Goal: Task Accomplishment & Management: Manage account settings

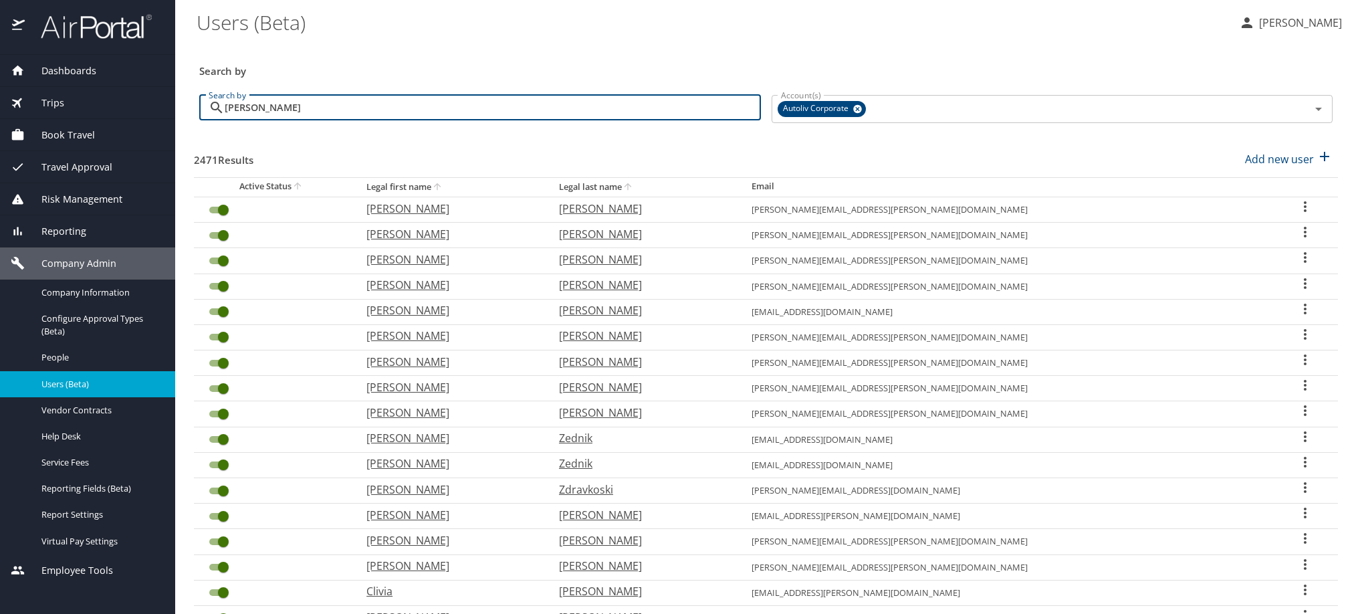
scroll to position [61, 0]
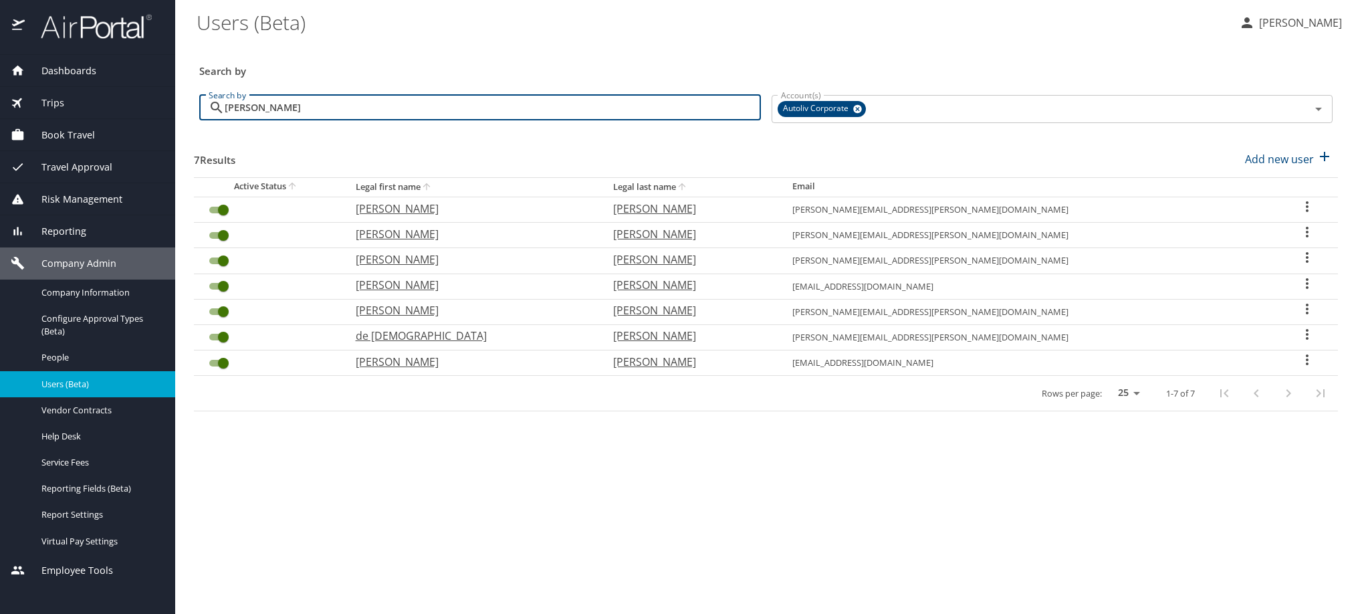
type input "[PERSON_NAME]"
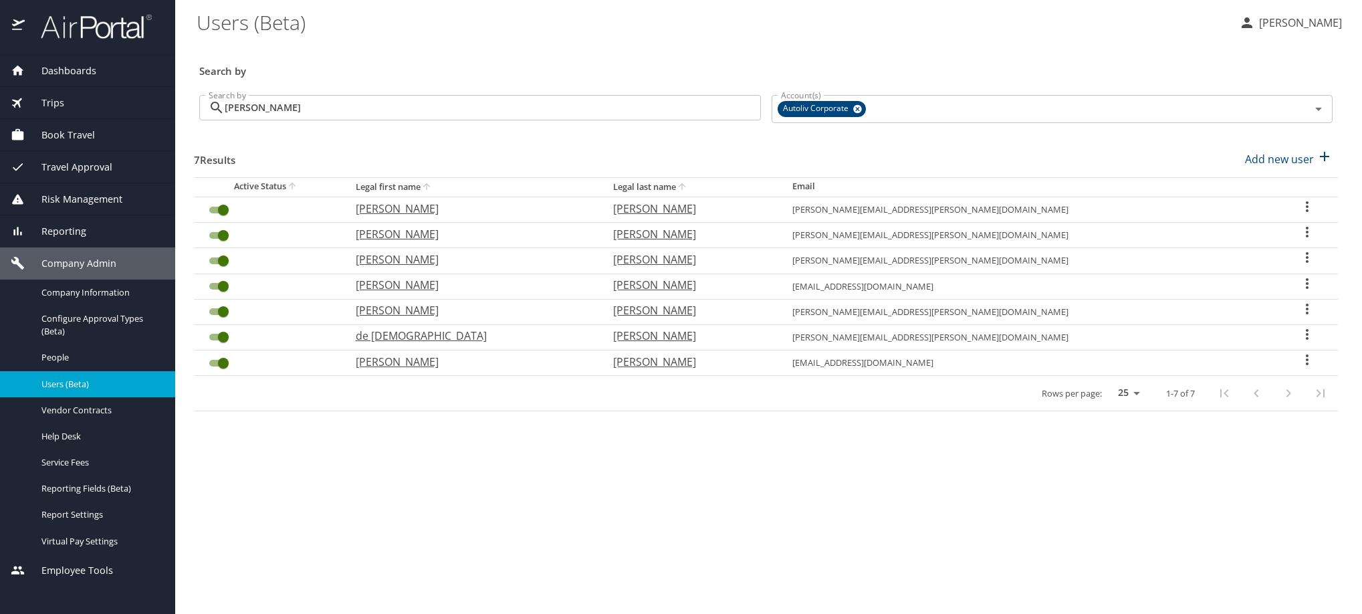
click at [1299, 317] on icon "User Search Table" at bounding box center [1307, 309] width 16 height 16
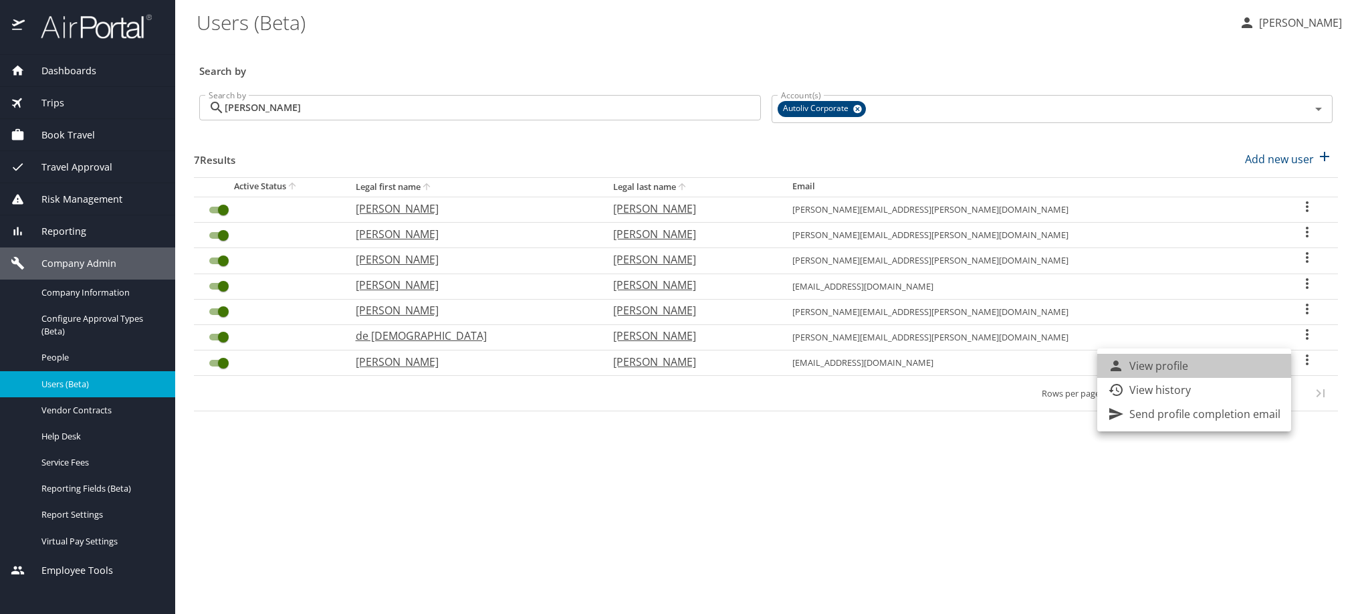
click at [1273, 367] on li "View profile" at bounding box center [1194, 366] width 194 height 24
select select "US"
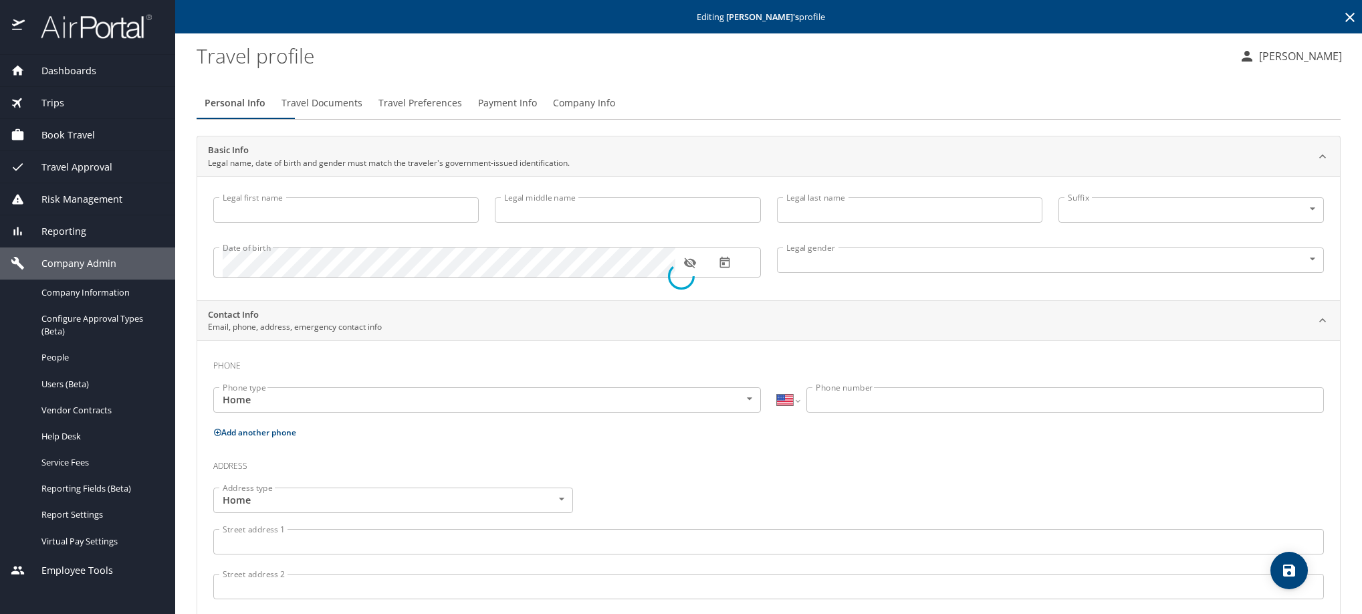
type input "[PERSON_NAME]"
type input "[DEMOGRAPHIC_DATA]"
type input "[PERSON_NAME]"
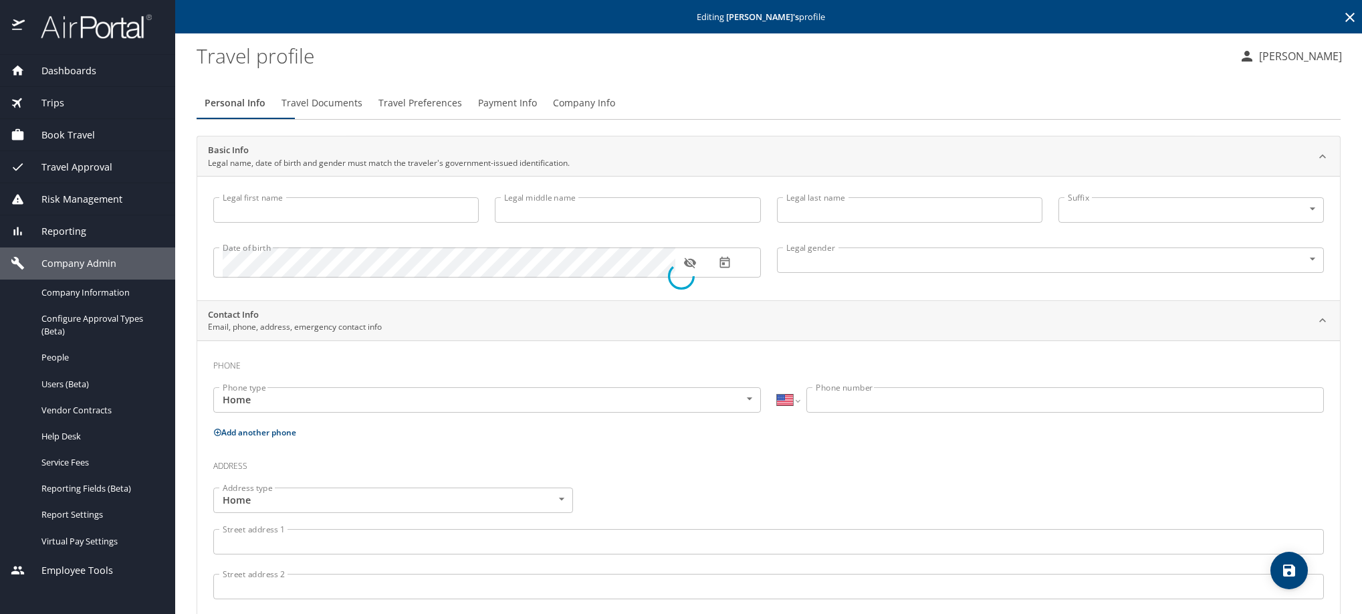
type input "[PERSON_NAME]"
select select "MX"
type input "[PHONE_NUMBER]"
type input "[EMAIL_ADDRESS][DOMAIN_NAME]"
select select "MX"
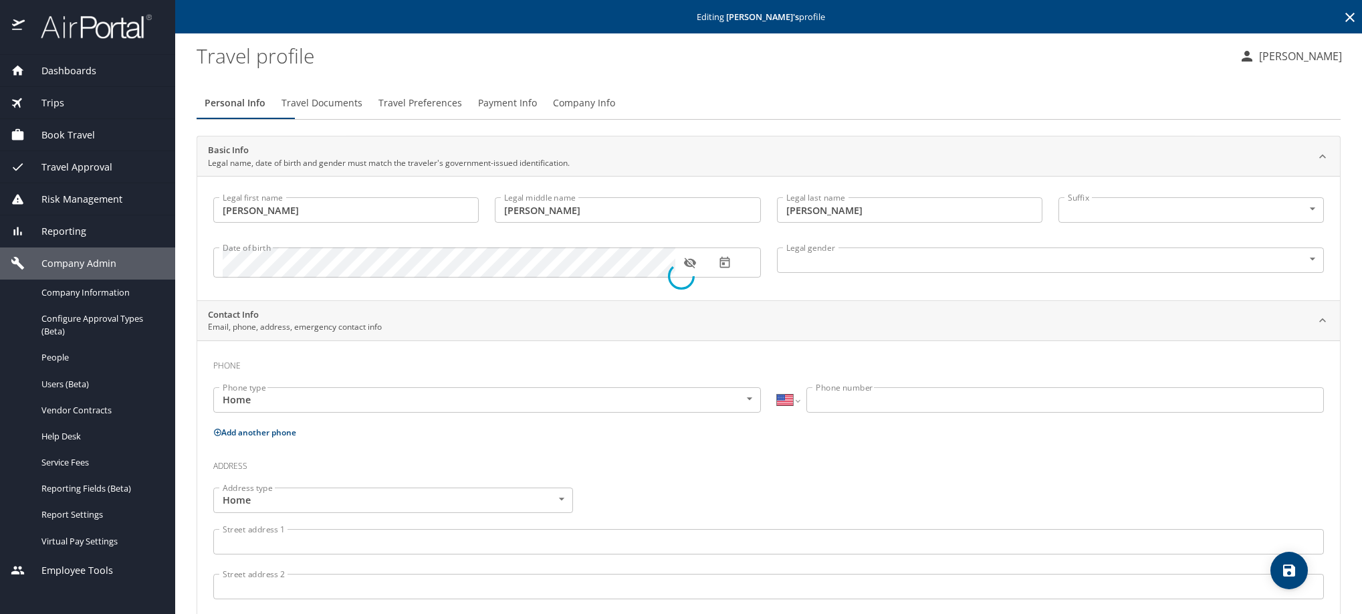
select select "MX"
select select "US"
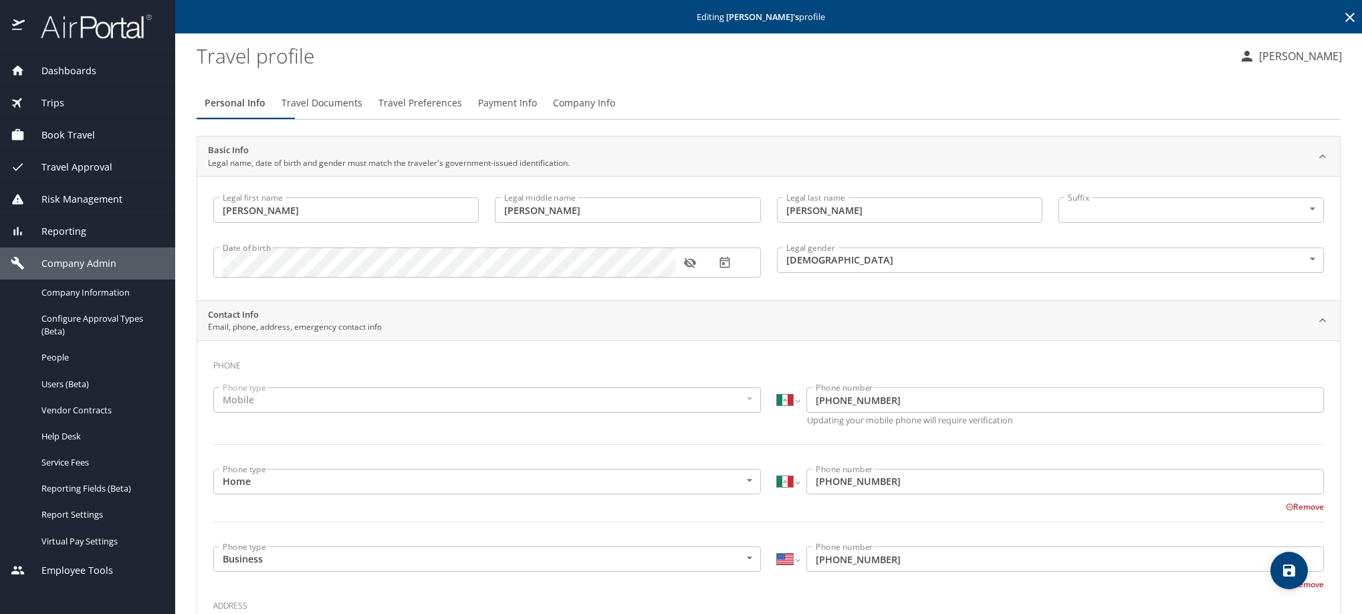
click at [1345, 19] on icon at bounding box center [1349, 17] width 9 height 9
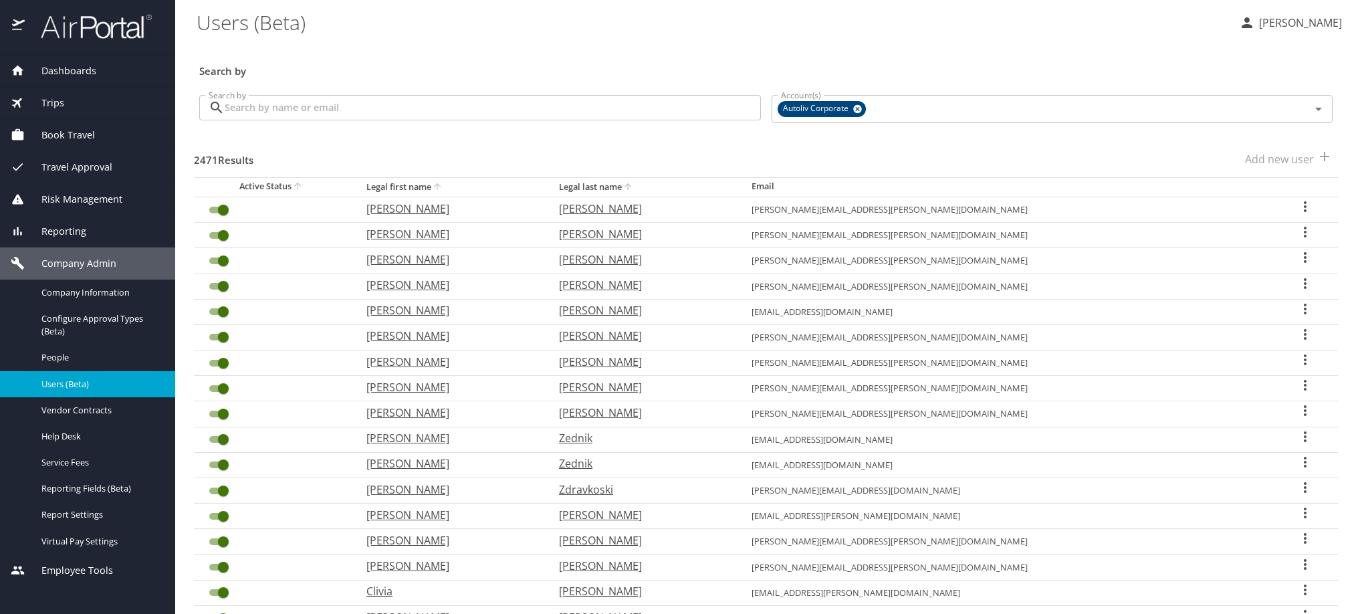
click at [699, 120] on input "Search by" at bounding box center [493, 107] width 536 height 25
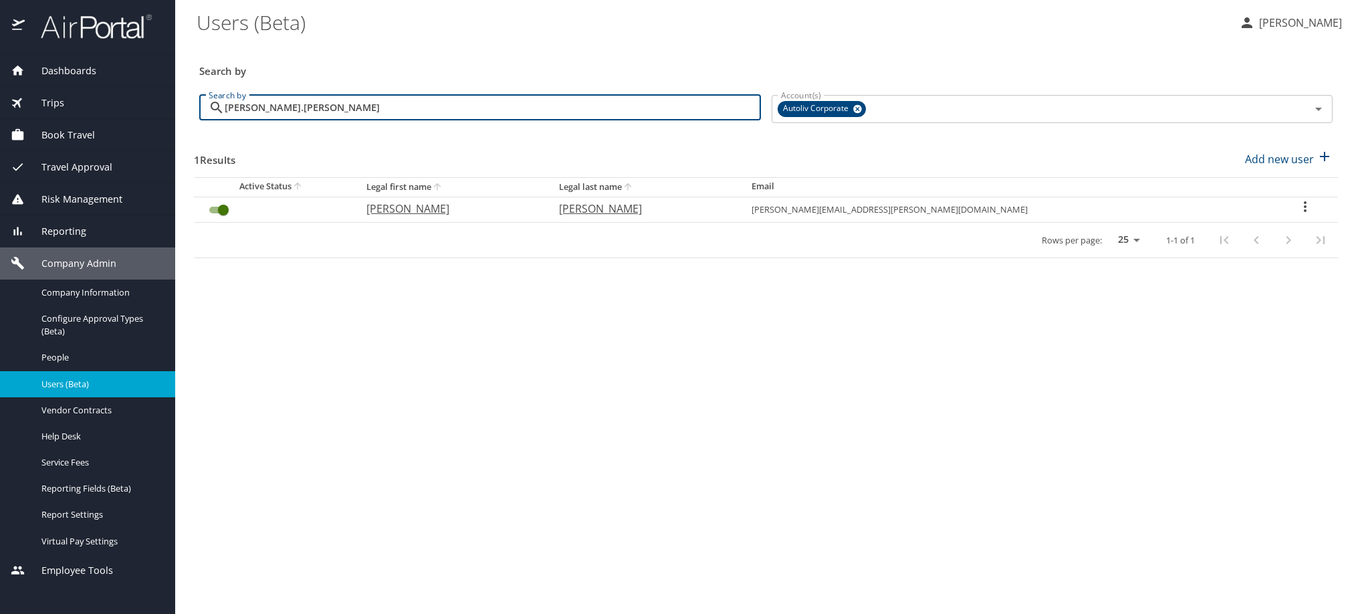
type input "[PERSON_NAME].[PERSON_NAME]"
click at [1298, 215] on icon "User Search Table" at bounding box center [1305, 207] width 16 height 16
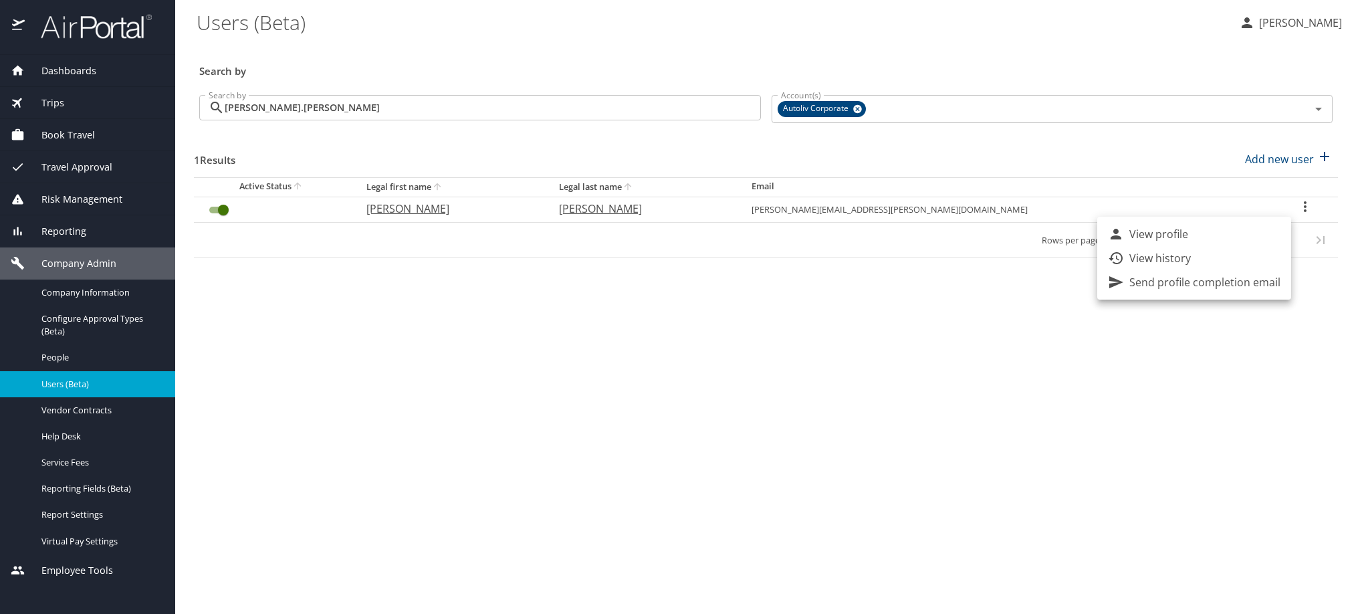
click at [1227, 235] on li "View profile" at bounding box center [1194, 234] width 194 height 24
select select "US"
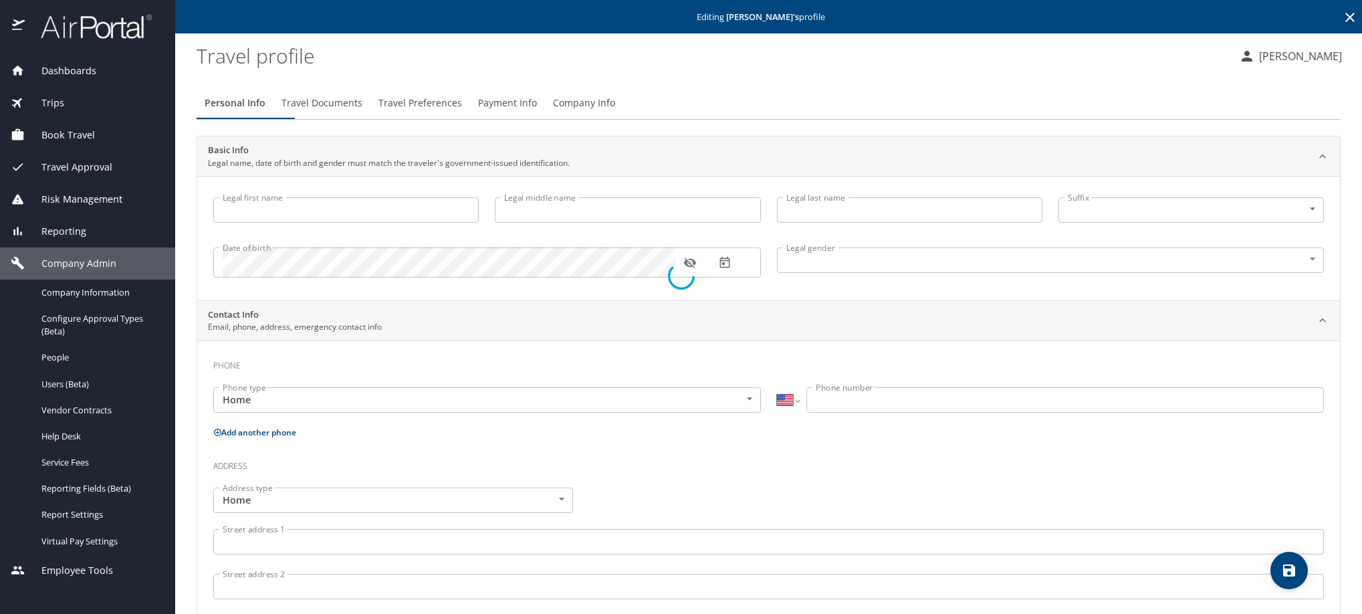
type input "[PERSON_NAME]"
type input "[DEMOGRAPHIC_DATA]"
select select "MX"
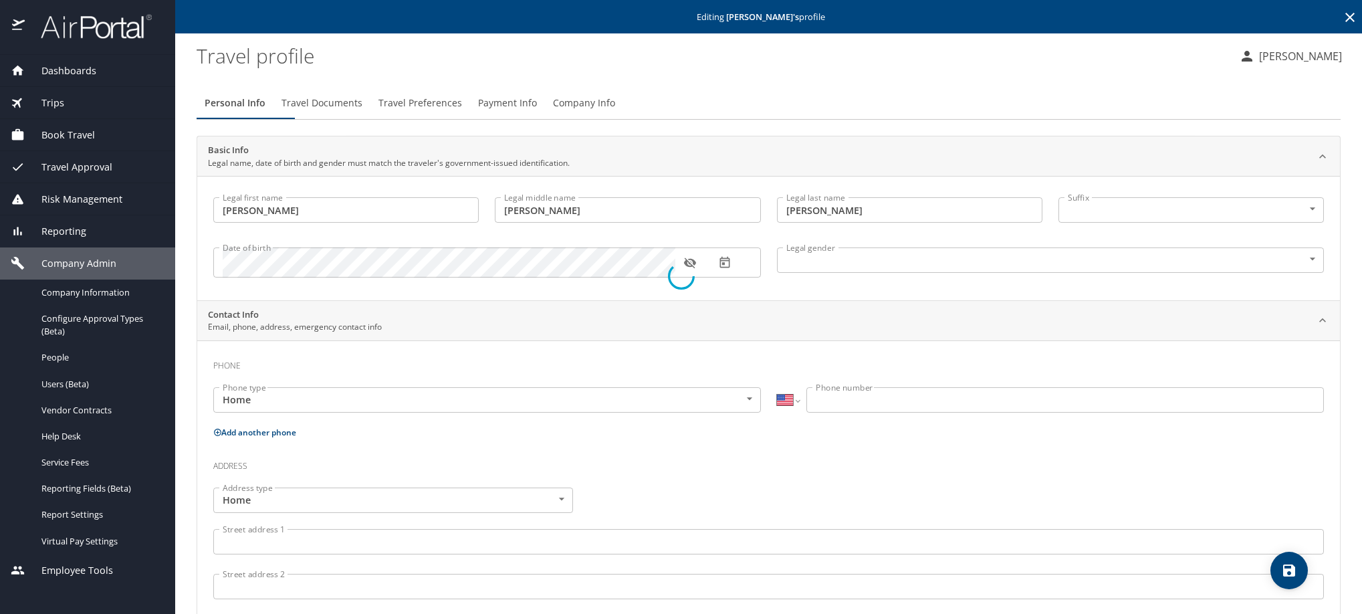
select select "MX"
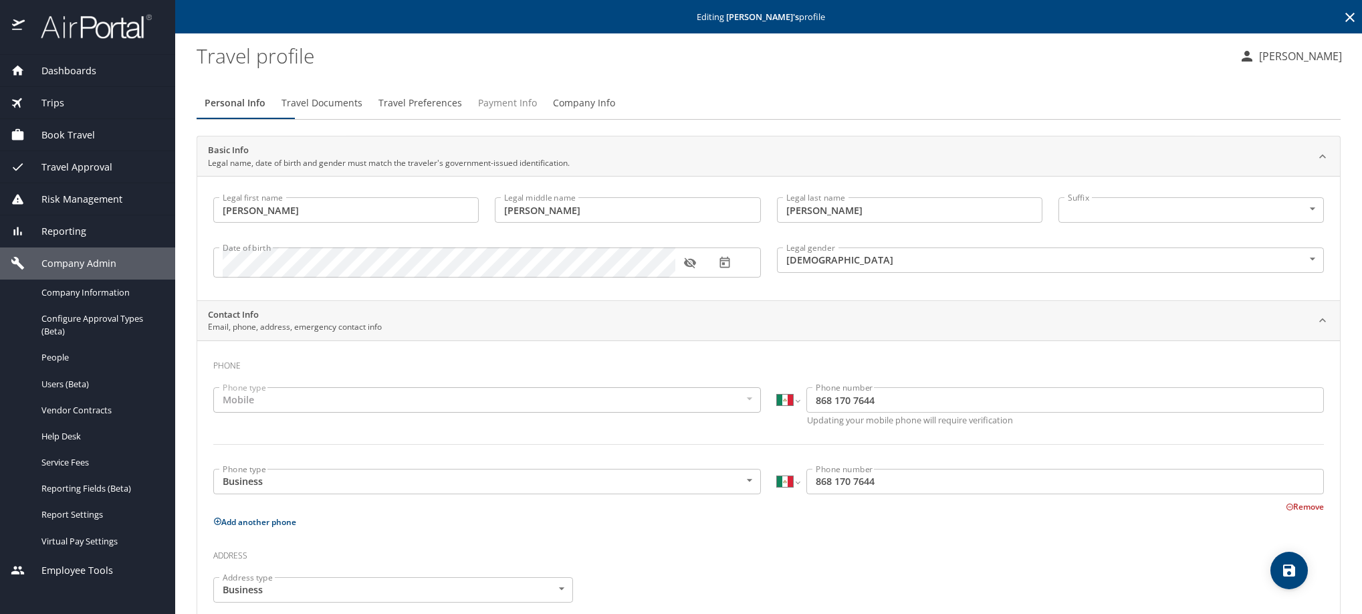
click at [537, 110] on span "Payment Info" at bounding box center [507, 103] width 59 height 17
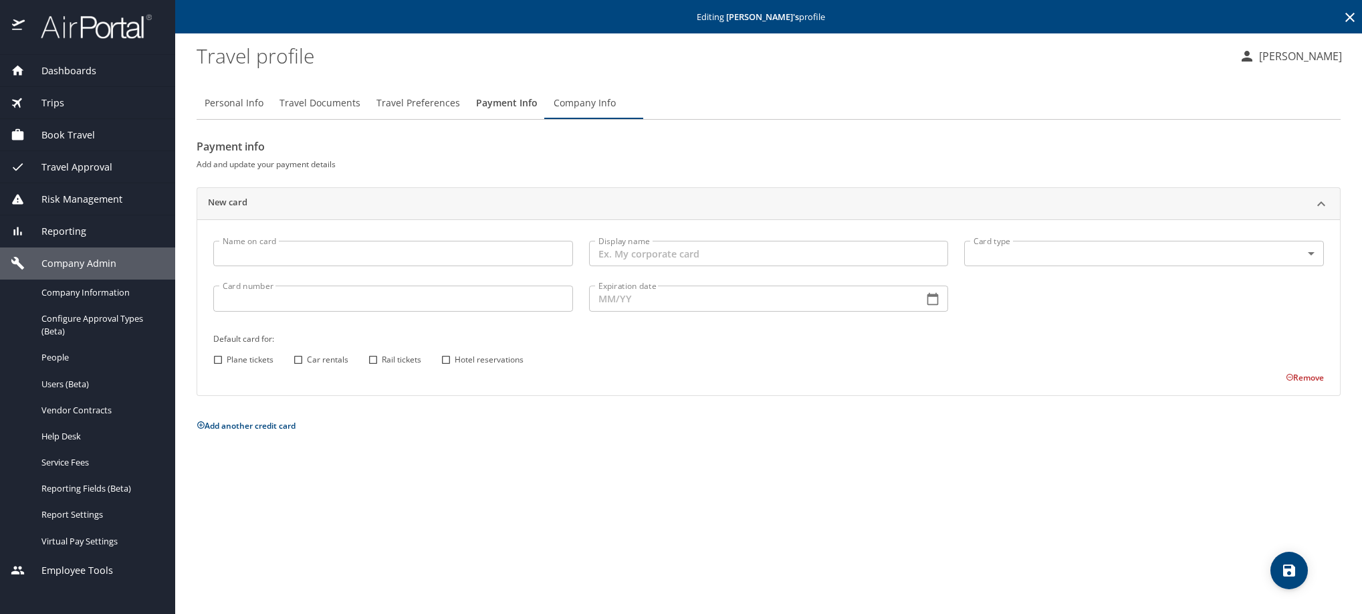
click at [1342, 22] on icon at bounding box center [1350, 17] width 16 height 16
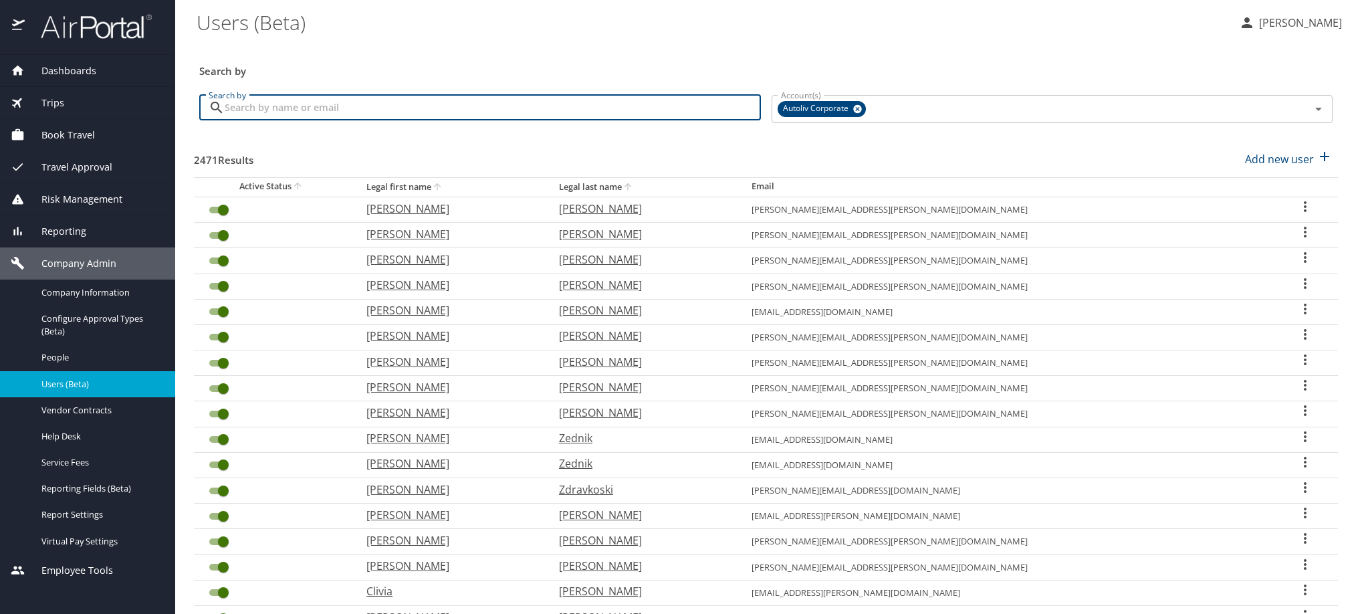
click at [301, 114] on input "Search by" at bounding box center [493, 107] width 536 height 25
type input "e"
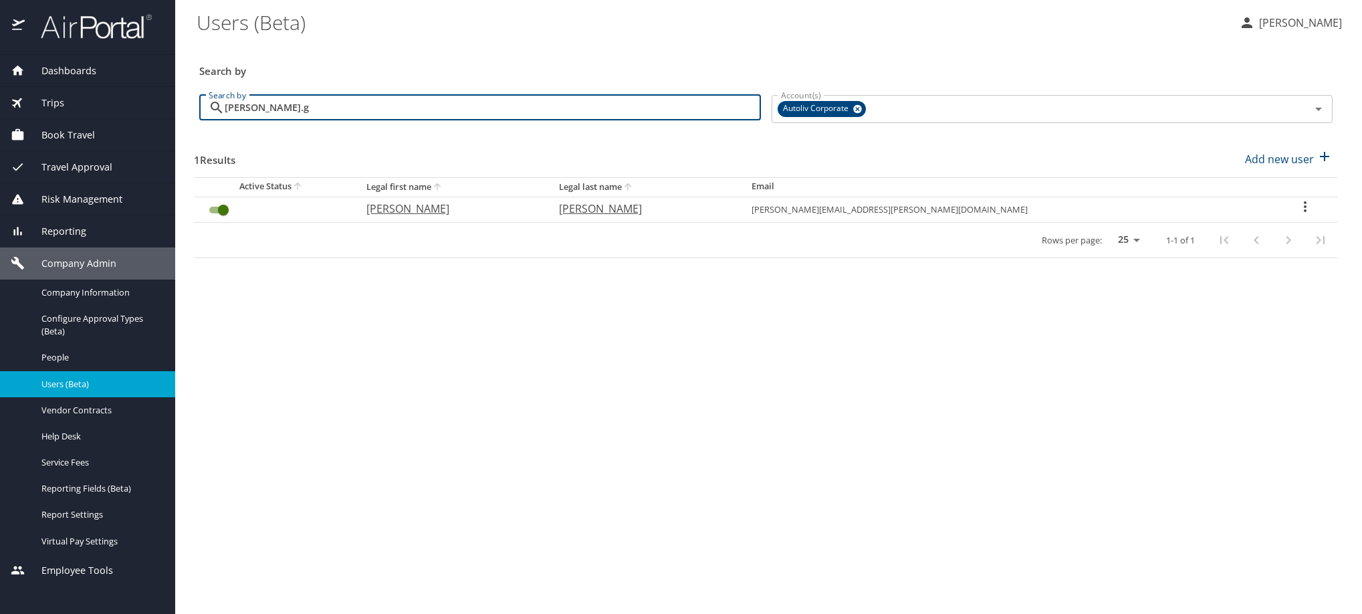
type input "[PERSON_NAME].g"
click at [1299, 215] on icon "User Search Table" at bounding box center [1305, 207] width 16 height 16
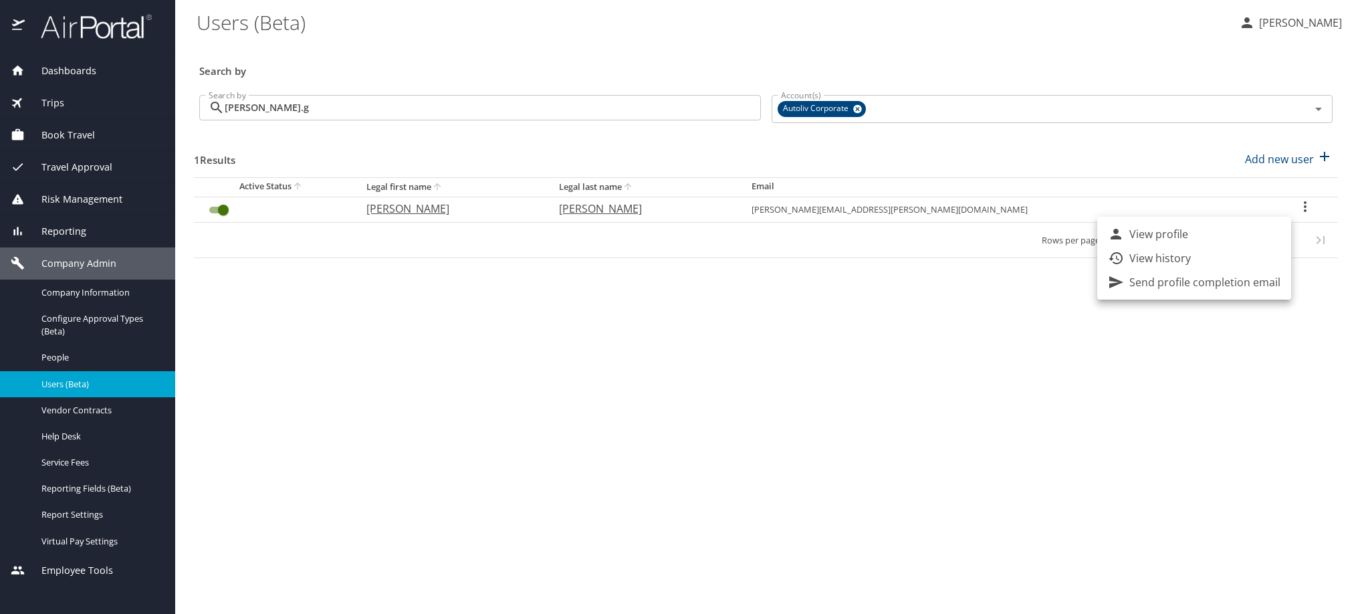
click at [1188, 241] on p "View profile" at bounding box center [1158, 234] width 59 height 16
select select "US"
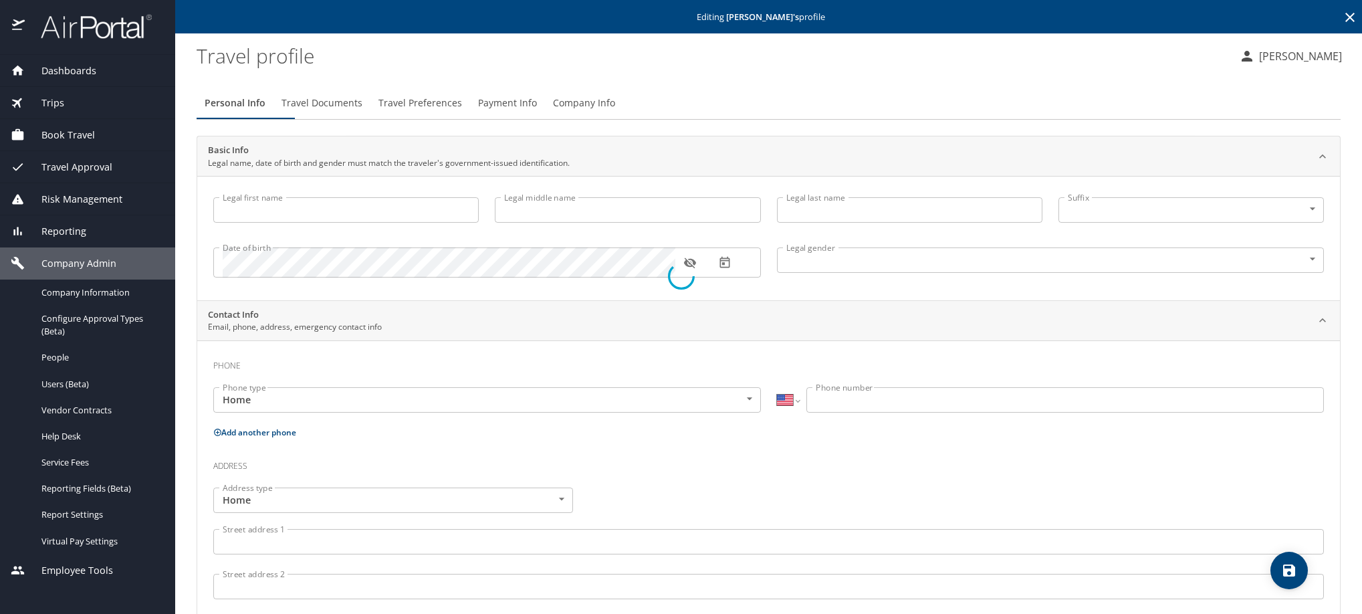
type input "[PERSON_NAME]"
type input "[DEMOGRAPHIC_DATA]"
type input "[PERSON_NAME]"
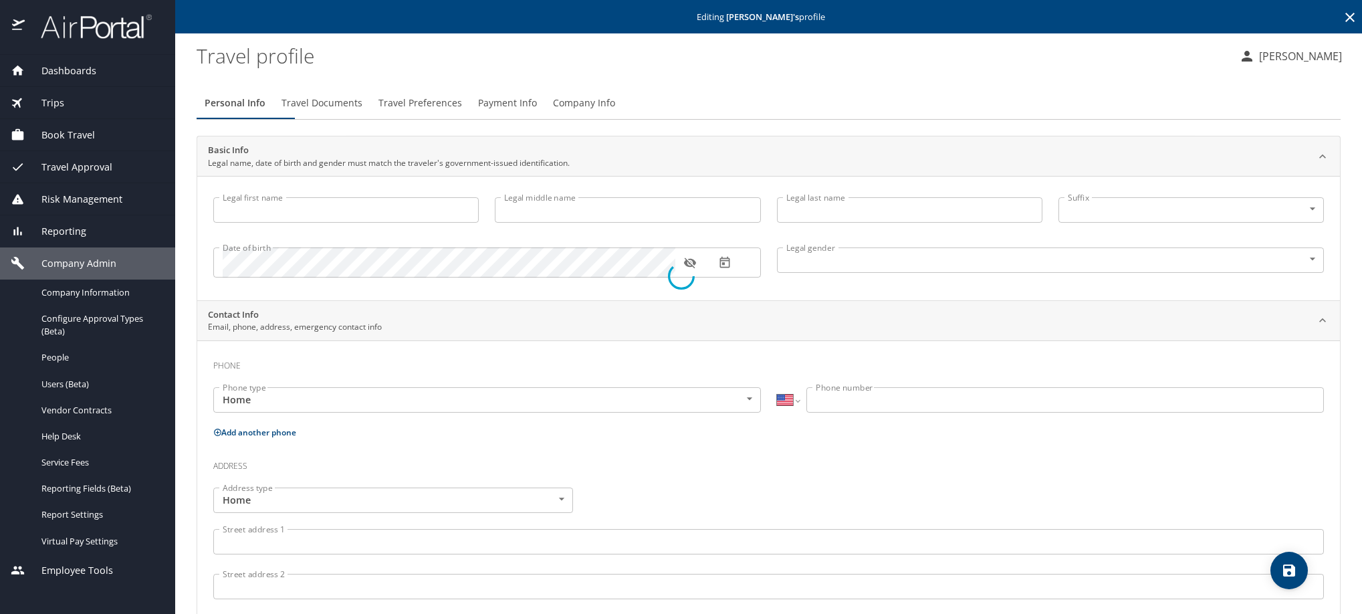
type input "[PERSON_NAME]"
select select "MX"
type input "[PHONE_NUMBER]"
type input "[EMAIL_ADDRESS][DOMAIN_NAME]"
select select "MX"
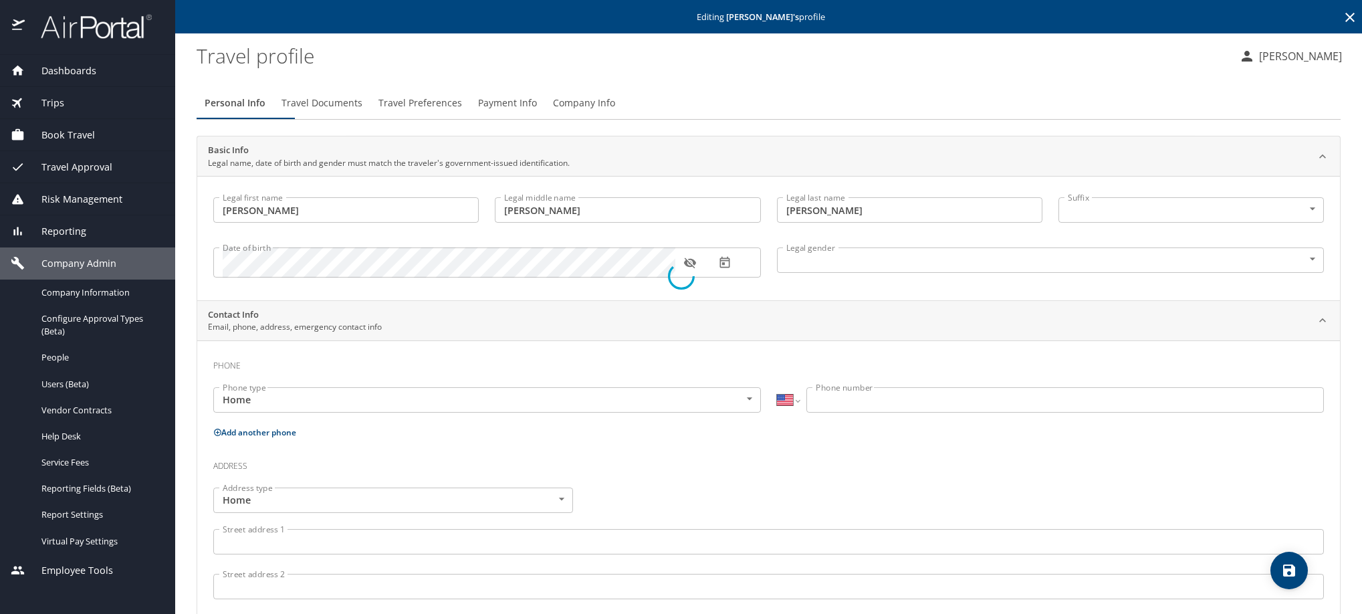
select select "MX"
select select "US"
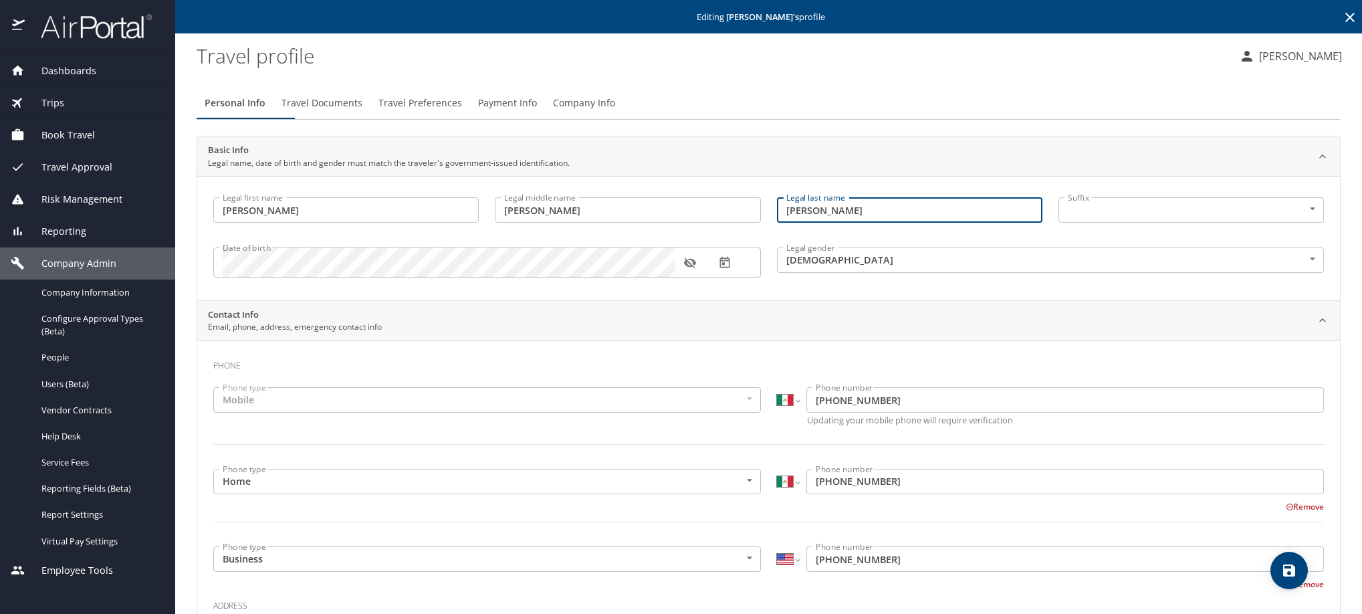
click at [907, 217] on input "[PERSON_NAME]" at bounding box center [909, 209] width 265 height 25
type input "[PERSON_NAME]"
click at [1302, 578] on span "save" at bounding box center [1288, 570] width 37 height 16
select select "MX"
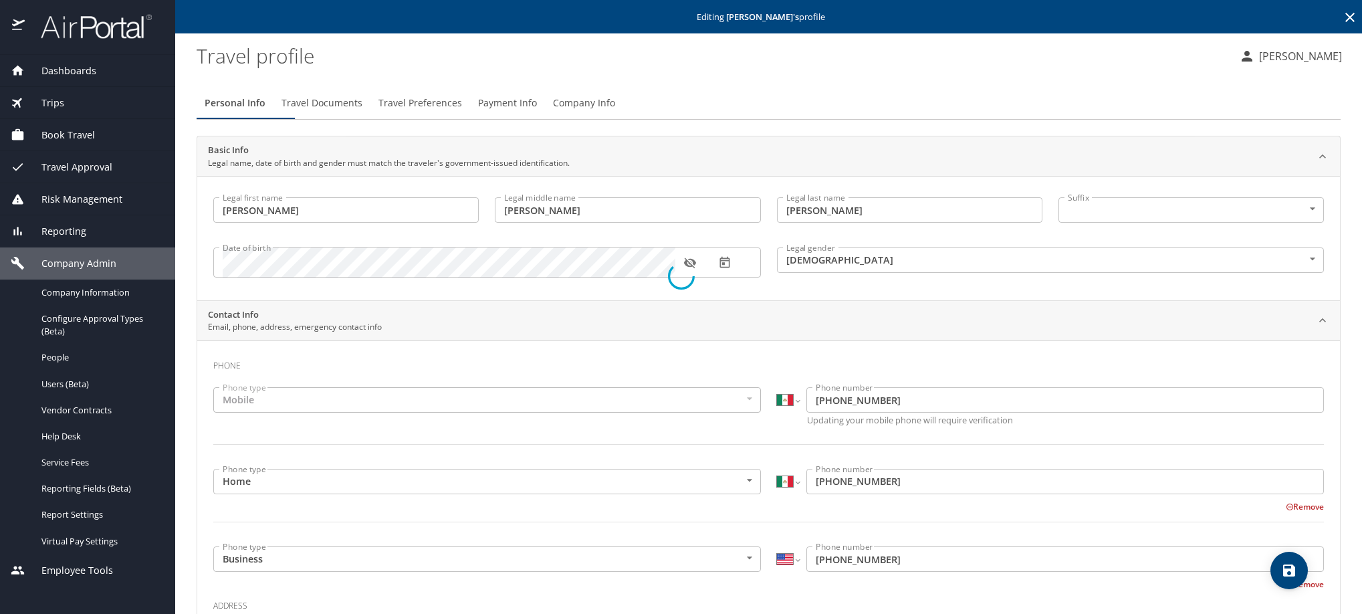
select select "US"
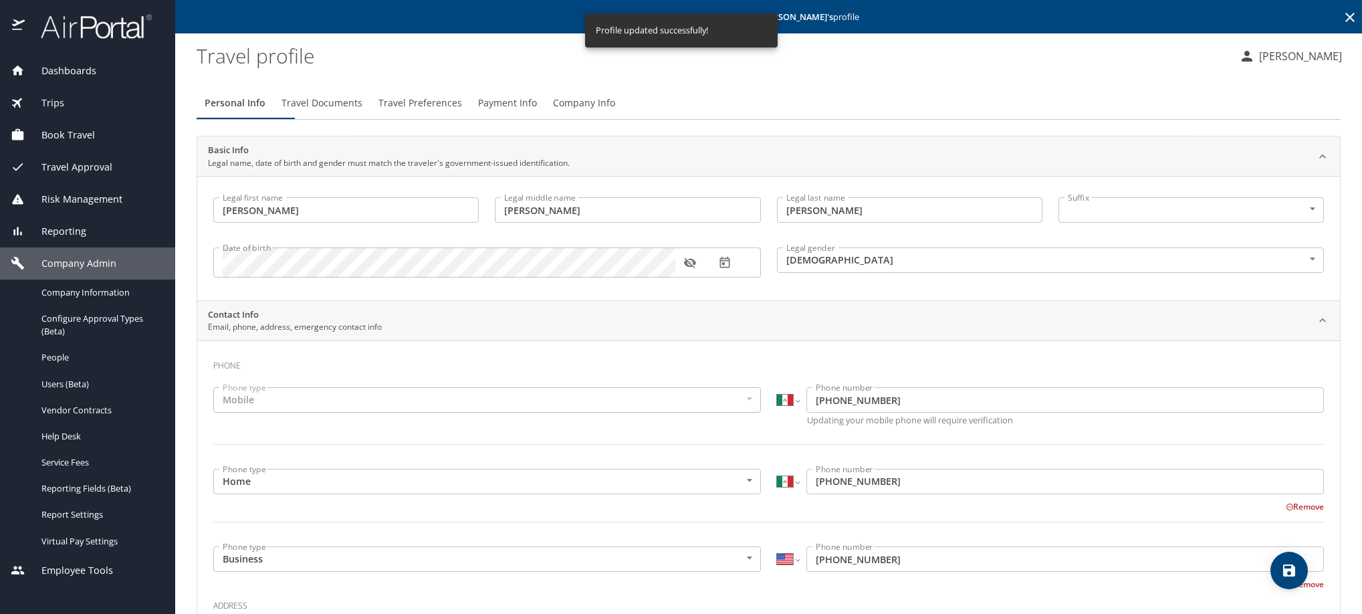
select select "MX"
select select "US"
click at [1342, 21] on icon at bounding box center [1350, 17] width 16 height 16
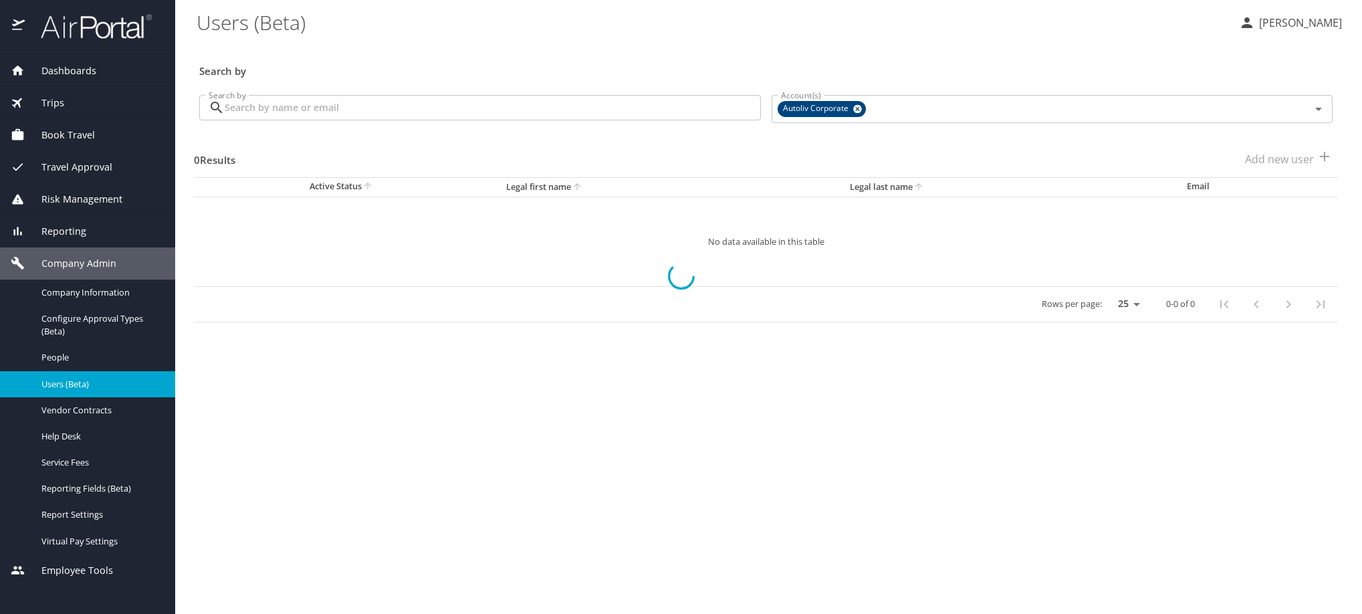
click at [520, 112] on input "Search by" at bounding box center [493, 107] width 536 height 25
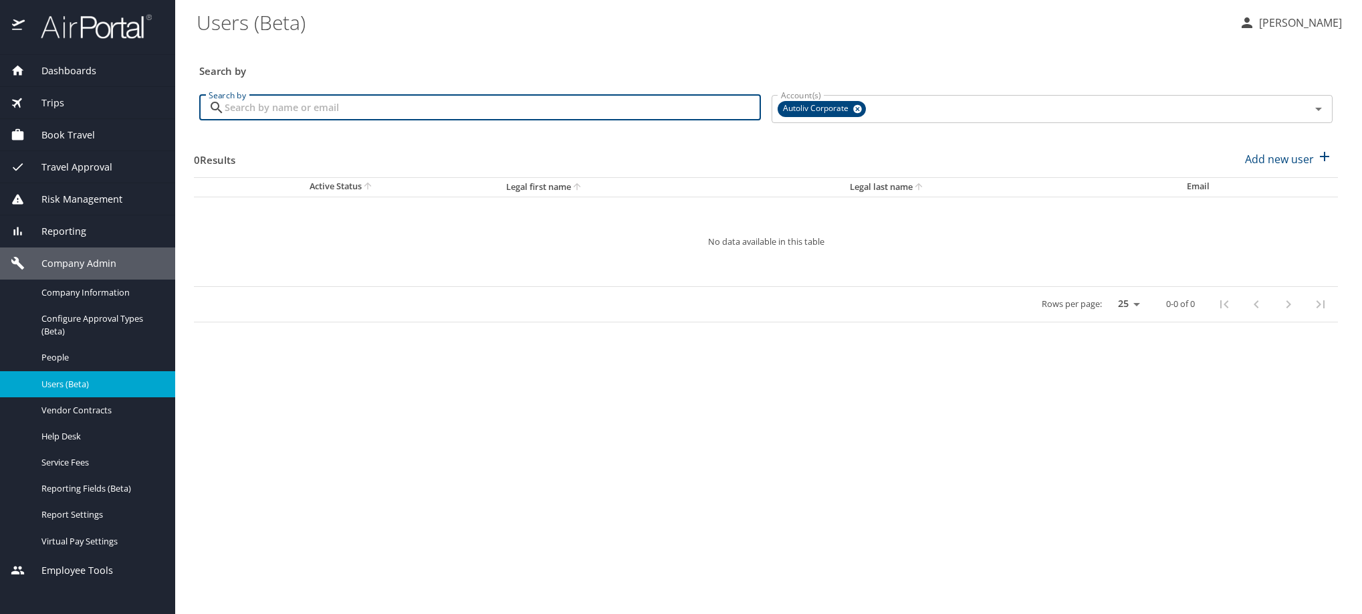
click at [520, 117] on input "Search by" at bounding box center [493, 107] width 536 height 25
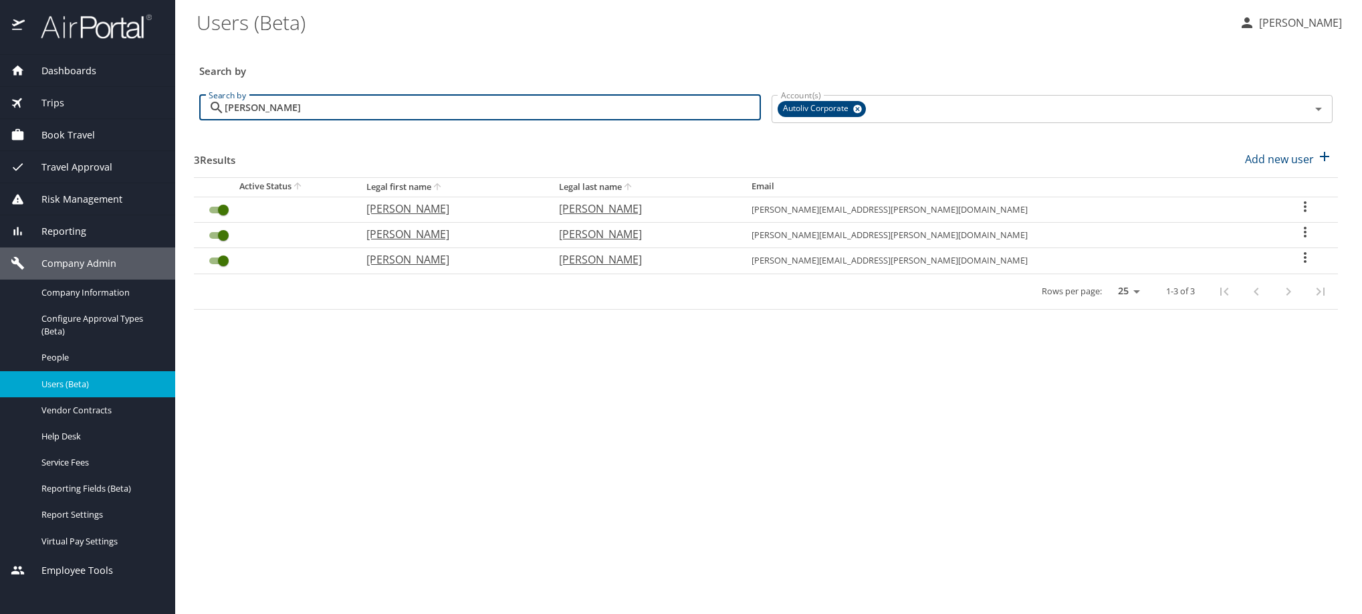
type input "[PERSON_NAME]"
click at [1297, 215] on icon "User Search Table" at bounding box center [1305, 207] width 16 height 16
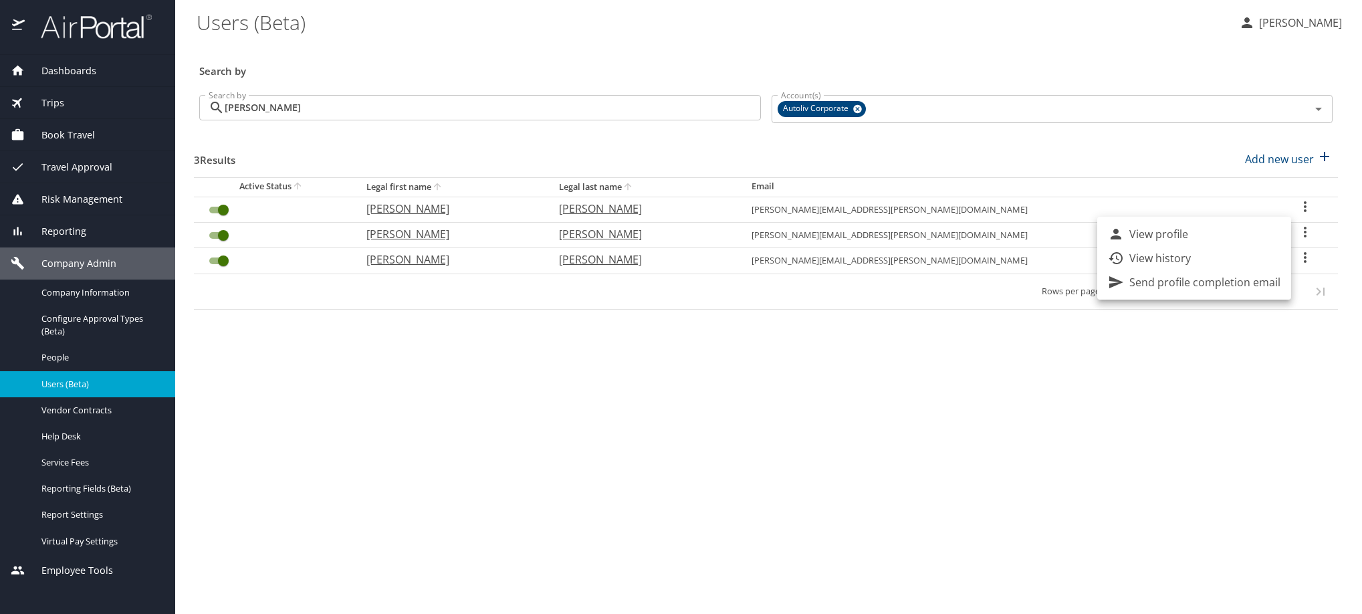
click at [1267, 237] on li "View profile" at bounding box center [1194, 234] width 194 height 24
select select "US"
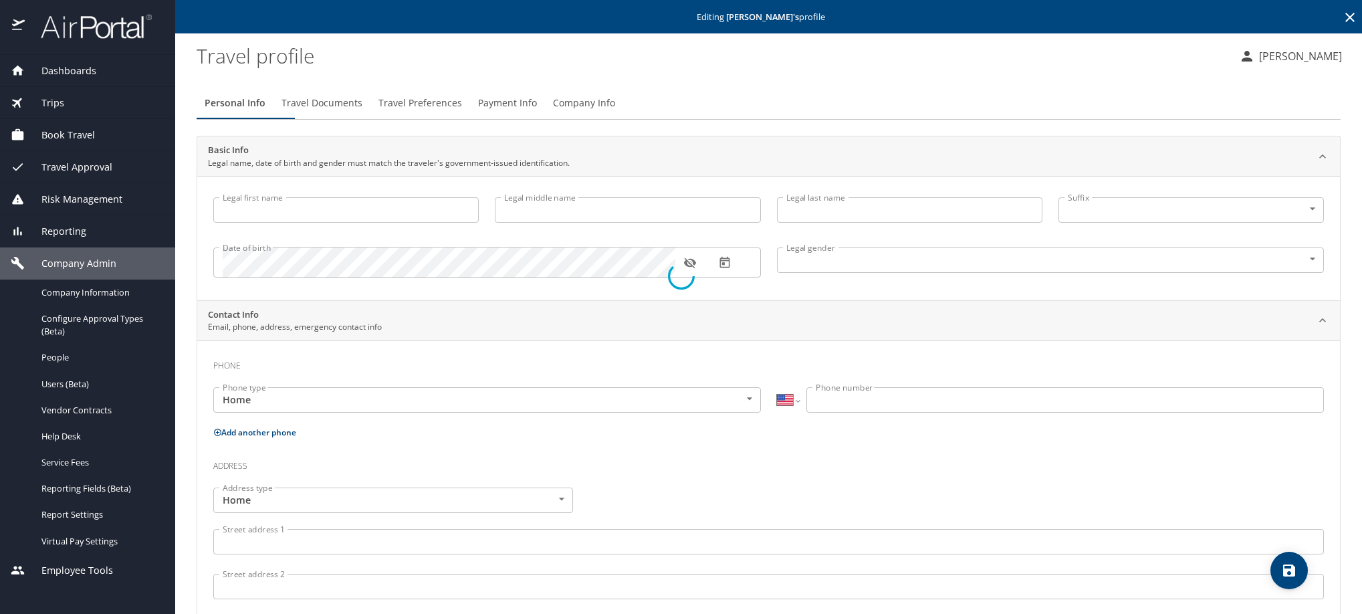
type input "[PERSON_NAME]"
type input "M"
type input "[PERSON_NAME]"
type input "[DEMOGRAPHIC_DATA]"
select select "MX"
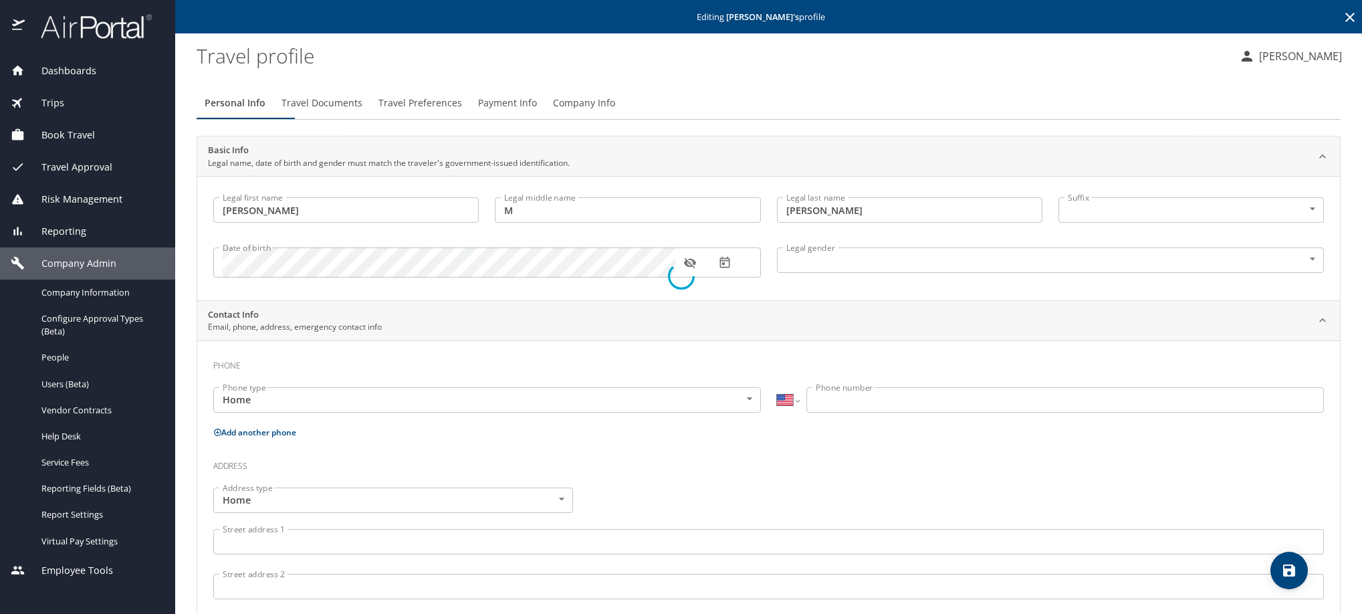
select select "MX"
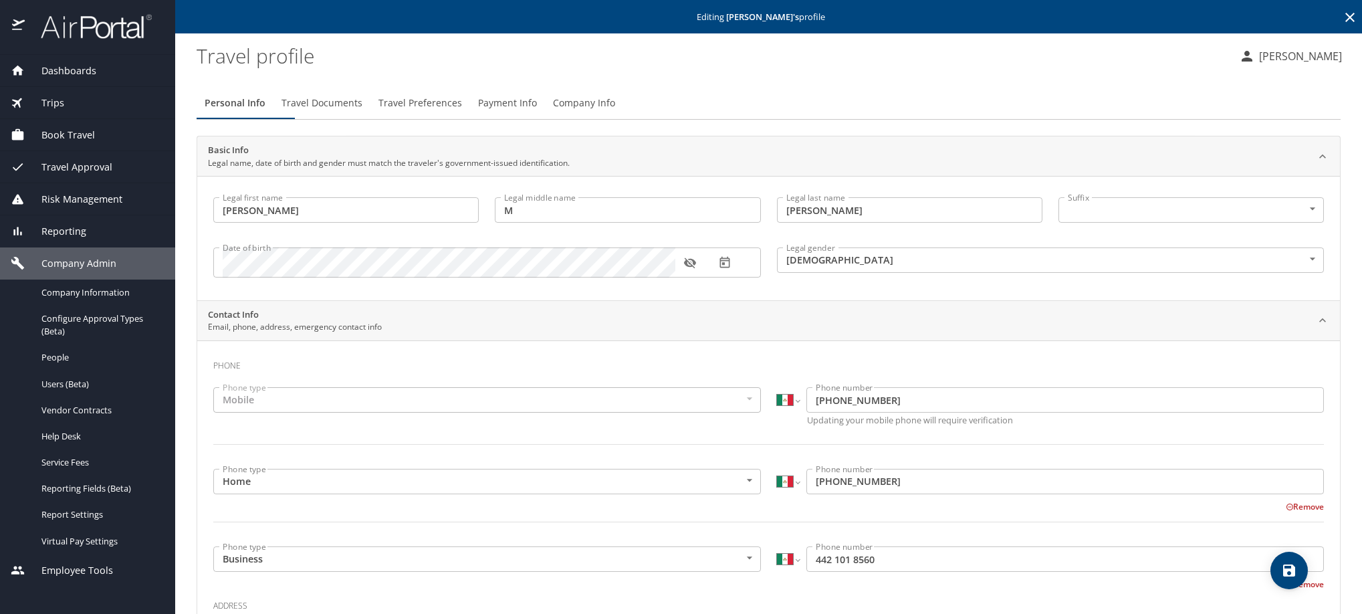
click at [537, 112] on span "Payment Info" at bounding box center [507, 103] width 59 height 17
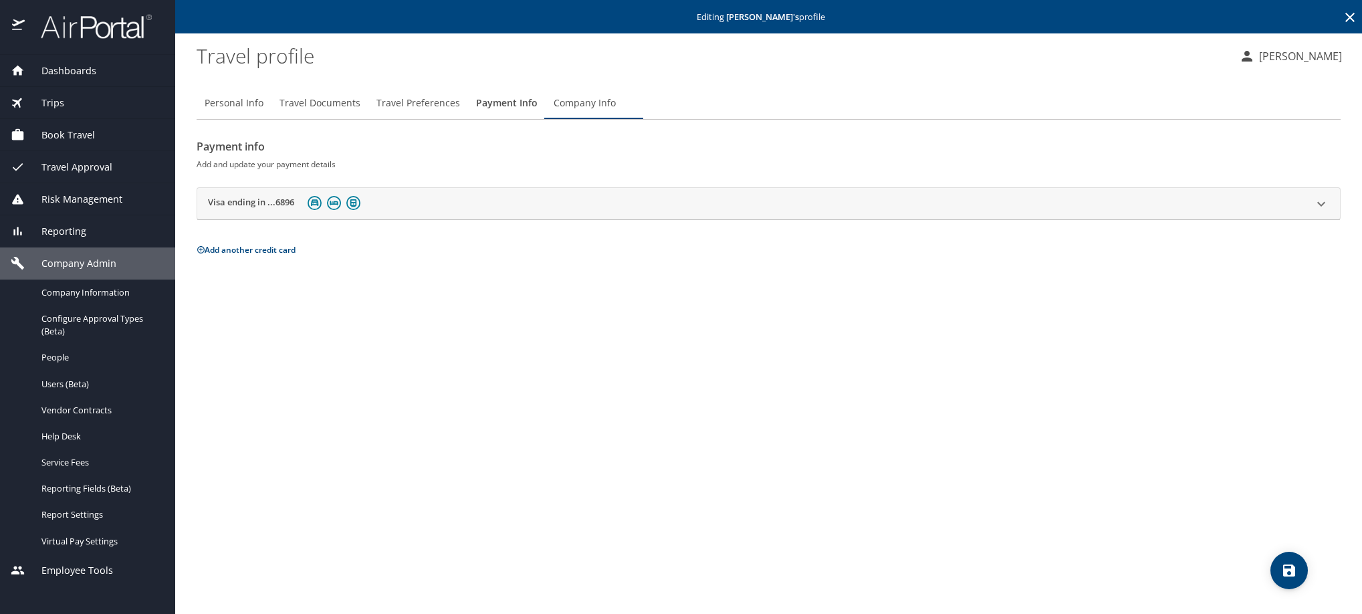
click at [263, 212] on h2 "Visa ending in ...6896" at bounding box center [251, 204] width 86 height 16
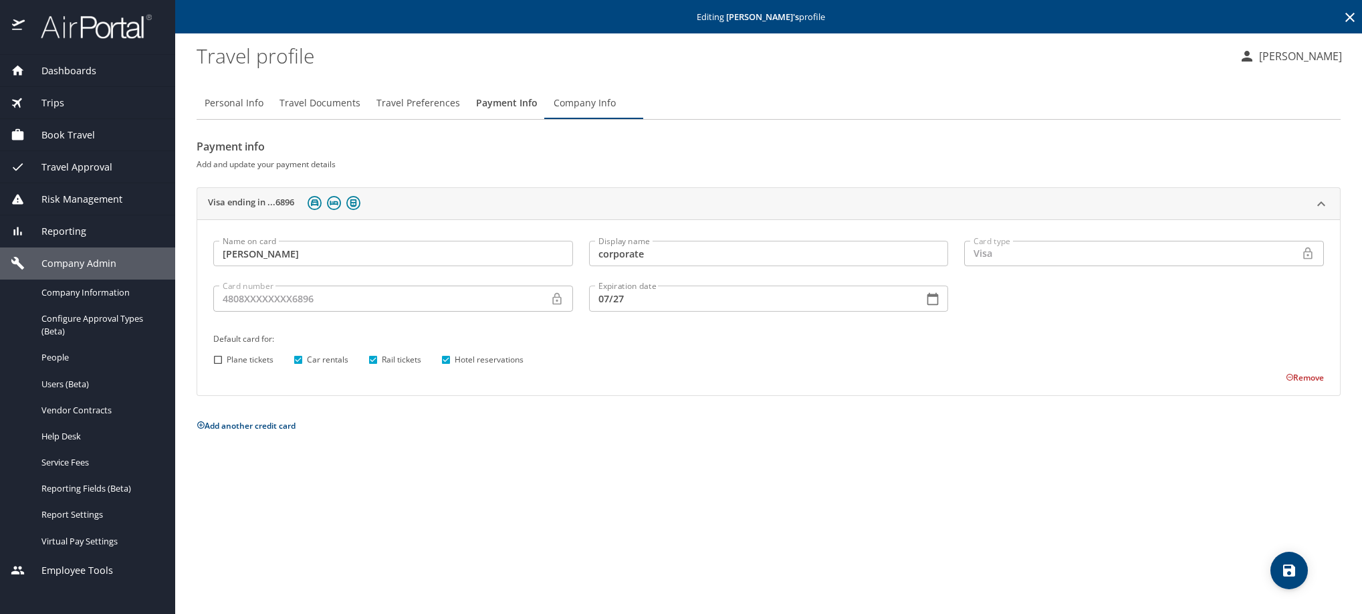
click at [1348, 25] on icon at bounding box center [1350, 17] width 16 height 16
